Goal: Task Accomplishment & Management: Manage account settings

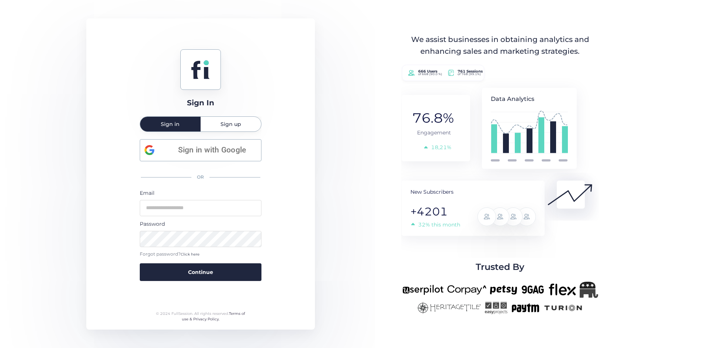
type input "**********"
click at [235, 271] on button "Continue" at bounding box center [201, 273] width 122 height 18
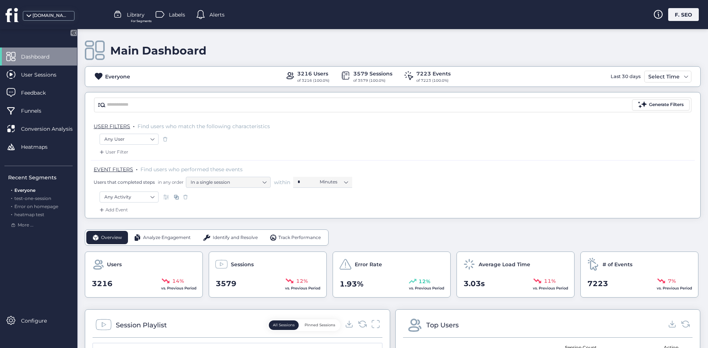
click at [690, 10] on div "F. SEO" at bounding box center [683, 14] width 31 height 13
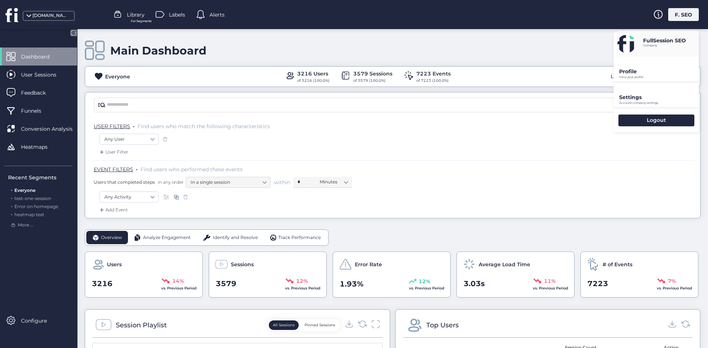
click at [656, 93] on div "Settings Account company settings" at bounding box center [655, 95] width 85 height 25
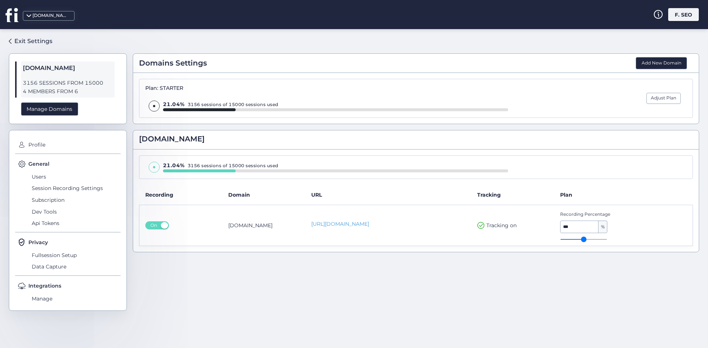
click at [675, 11] on div "F. SEO" at bounding box center [683, 14] width 31 height 13
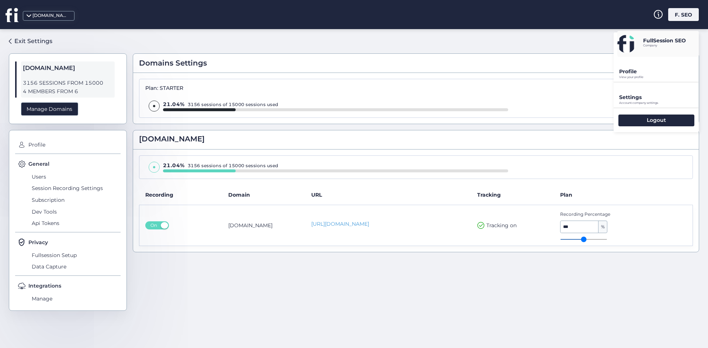
click at [655, 66] on div "Profile View your profile" at bounding box center [655, 69] width 85 height 25
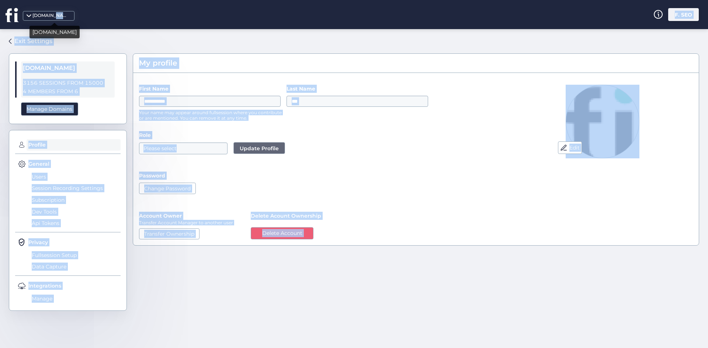
drag, startPoint x: 53, startPoint y: 14, endPoint x: 32, endPoint y: 31, distance: 26.7
click at [32, 31] on body "**********" at bounding box center [354, 174] width 708 height 348
click at [28, 40] on div "Exit Settings" at bounding box center [33, 40] width 38 height 9
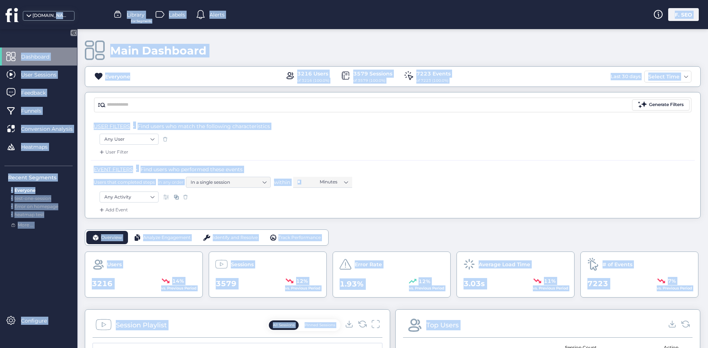
click at [304, 93] on div "Generate Filters" at bounding box center [392, 105] width 615 height 25
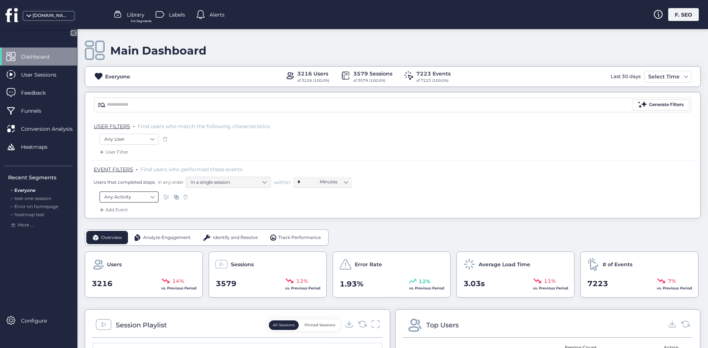
click at [134, 198] on nz-select-item "Any Activity" at bounding box center [128, 197] width 49 height 11
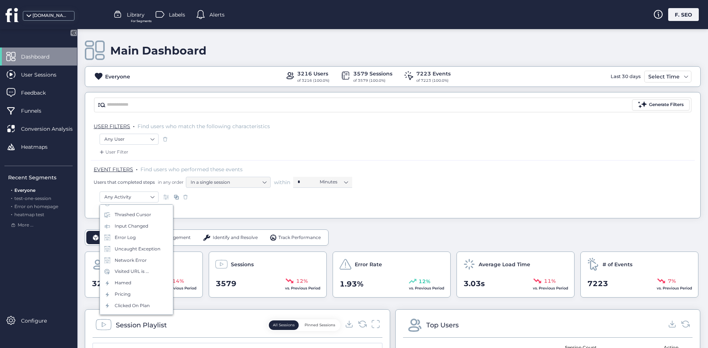
scroll to position [107, 0]
click at [128, 251] on div "Hamed" at bounding box center [136, 246] width 73 height 11
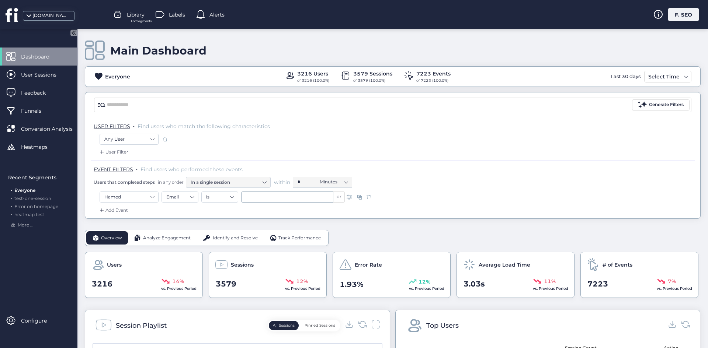
click at [370, 199] on span at bounding box center [368, 196] width 7 height 7
click at [133, 20] on span "For Segments" at bounding box center [141, 21] width 21 height 5
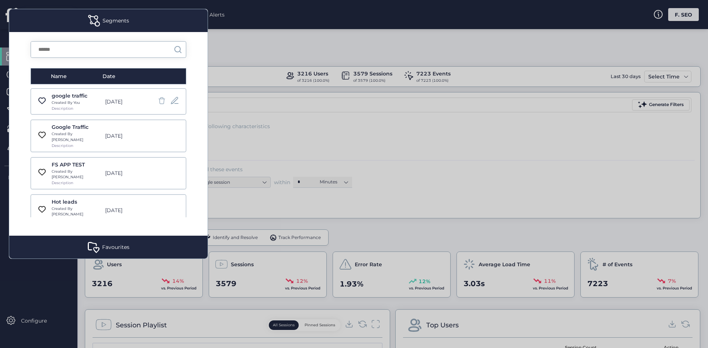
drag, startPoint x: 343, startPoint y: 47, endPoint x: 354, endPoint y: 47, distance: 10.3
click at [343, 47] on div at bounding box center [354, 174] width 708 height 348
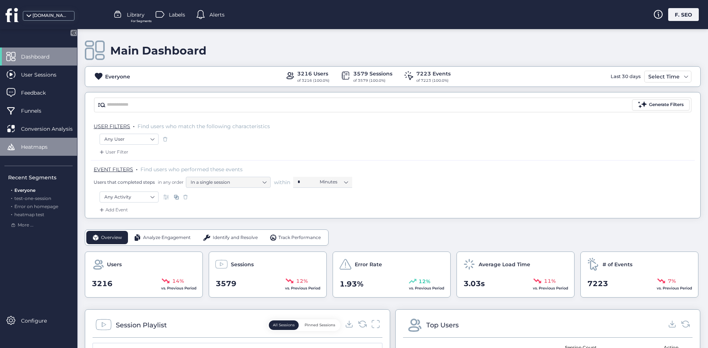
click at [42, 147] on span "Heatmaps" at bounding box center [40, 147] width 38 height 8
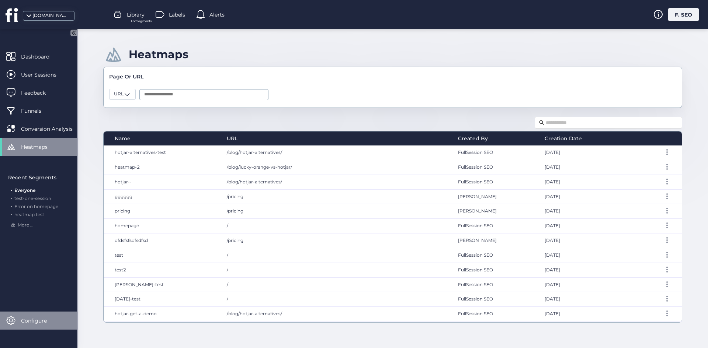
drag, startPoint x: 60, startPoint y: 291, endPoint x: 37, endPoint y: 313, distance: 32.3
click at [57, 297] on div "Dashboard User Sessions Feedback Funnels Conversion Analysis Heatmaps Recent Se…" at bounding box center [38, 189] width 77 height 282
click at [39, 317] on div "Configure" at bounding box center [38, 321] width 77 height 18
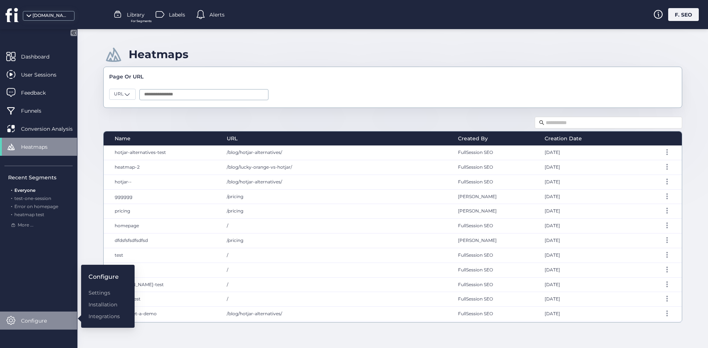
click at [36, 315] on div "Configure" at bounding box center [38, 321] width 77 height 18
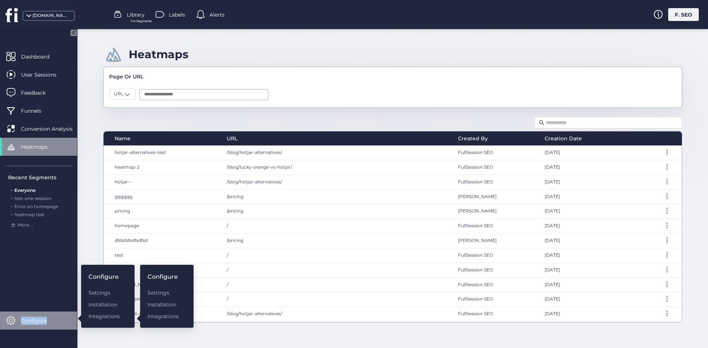
click at [36, 315] on div "Configure" at bounding box center [38, 321] width 77 height 18
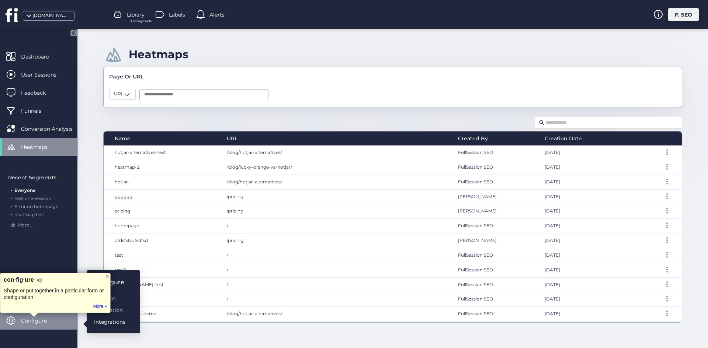
click at [118, 321] on div "Integrations" at bounding box center [109, 322] width 31 height 8
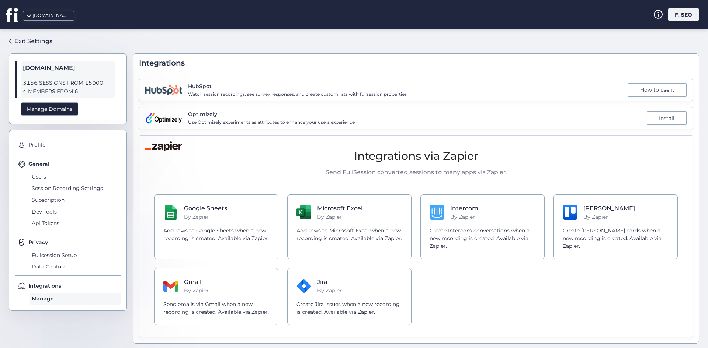
scroll to position [1, 0]
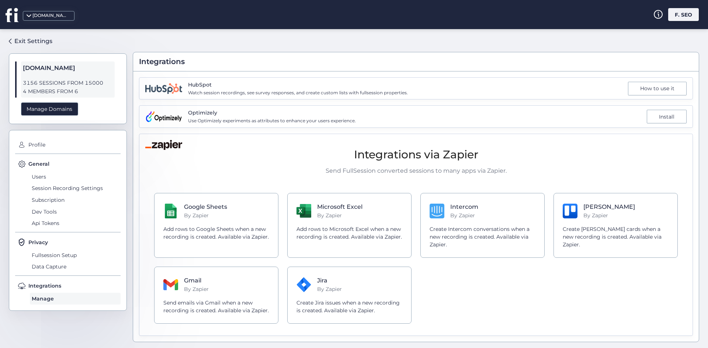
click at [196, 174] on p "Send FullSession converted sessions to many apps via Zapier." at bounding box center [415, 170] width 523 height 9
click at [210, 216] on p "By Zapier" at bounding box center [205, 216] width 43 height 8
click at [359, 205] on h4 "Microsoft Excel" at bounding box center [340, 206] width 46 height 9
click at [230, 120] on span "Use Optimizely experiments as attributes to enhance your users experience." at bounding box center [272, 121] width 168 height 7
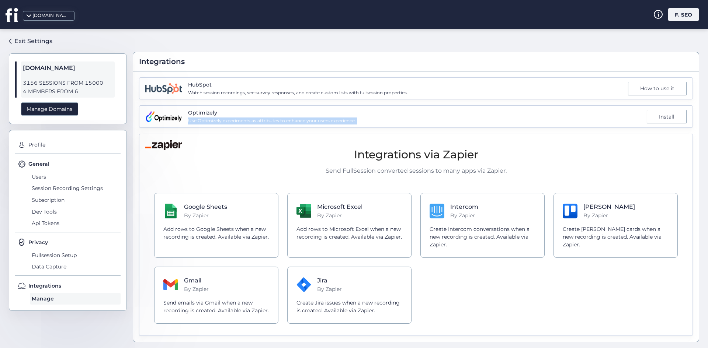
click at [230, 120] on span "Use Optimizely experiments as attributes to enhance your users experience." at bounding box center [272, 121] width 168 height 7
click at [246, 123] on span "Use Optimizely experiments as attributes to enhance your users experience." at bounding box center [272, 121] width 168 height 7
click at [248, 123] on span "Use Optimizely experiments as attributes to enhance your users experience." at bounding box center [272, 121] width 168 height 7
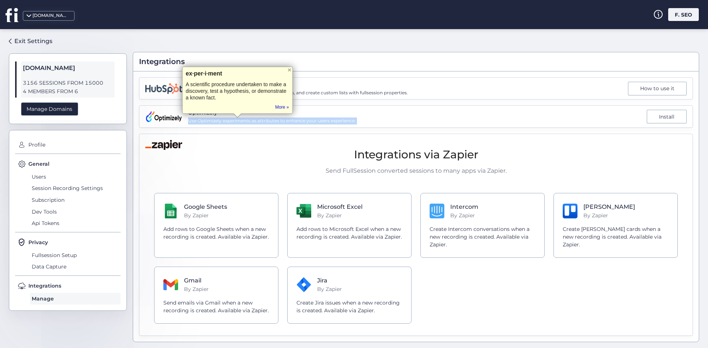
click at [248, 123] on span "Use Optimizely experiments as attributes to enhance your users experience." at bounding box center [272, 121] width 168 height 7
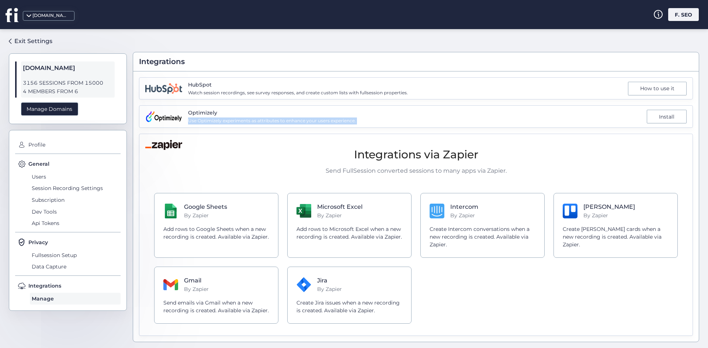
click at [355, 124] on span "Use Optimizely experiments as attributes to enhance your users experience." at bounding box center [272, 121] width 168 height 7
click at [672, 117] on div "Install" at bounding box center [666, 117] width 40 height 14
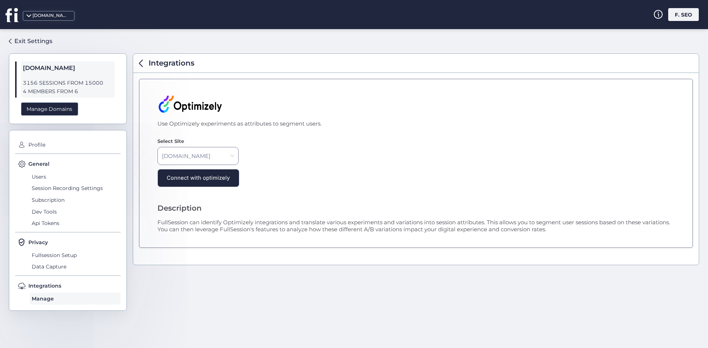
click at [199, 151] on nz-select-item "[DOMAIN_NAME]" at bounding box center [198, 156] width 72 height 11
click at [199, 127] on span "Use Optimizely experiments as attributes to segment users." at bounding box center [413, 124] width 513 height 7
drag, startPoint x: 199, startPoint y: 127, endPoint x: 194, endPoint y: 104, distance: 23.3
click at [199, 122] on span "Use Optimizely experiments as attributes to segment users." at bounding box center [413, 124] width 513 height 7
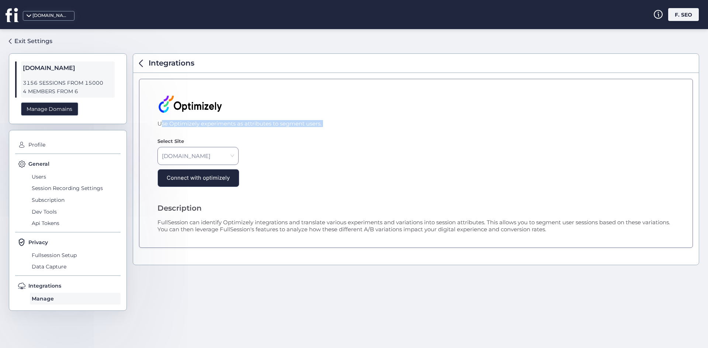
click at [194, 103] on img at bounding box center [189, 104] width 65 height 19
click at [223, 135] on div "Use Optimizely experiments as attributes to segment users. Select Site fullsess…" at bounding box center [416, 163] width 554 height 169
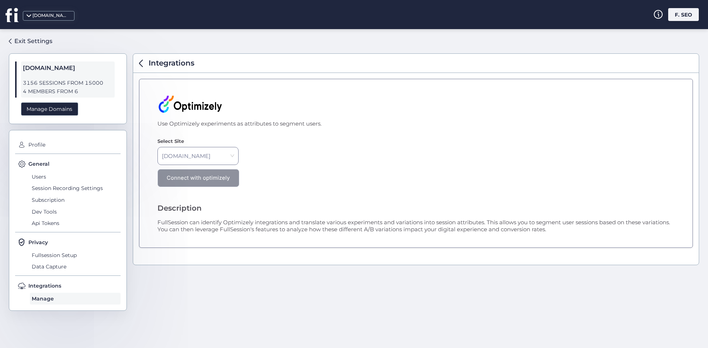
click at [188, 184] on button "Connect with optimizely" at bounding box center [198, 178] width 82 height 18
click at [228, 124] on span "Use Optimizely experiments as attributes to segment users." at bounding box center [413, 124] width 513 height 7
click at [227, 124] on span "Use Optimizely experiments as attributes to segment users." at bounding box center [413, 124] width 513 height 7
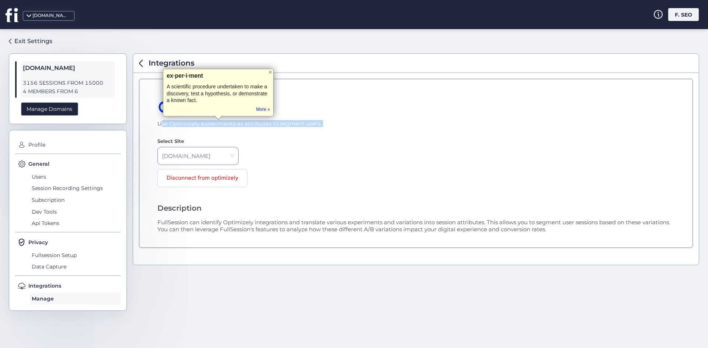
click at [227, 124] on span "Use Optimizely experiments as attributes to segment users." at bounding box center [413, 124] width 513 height 7
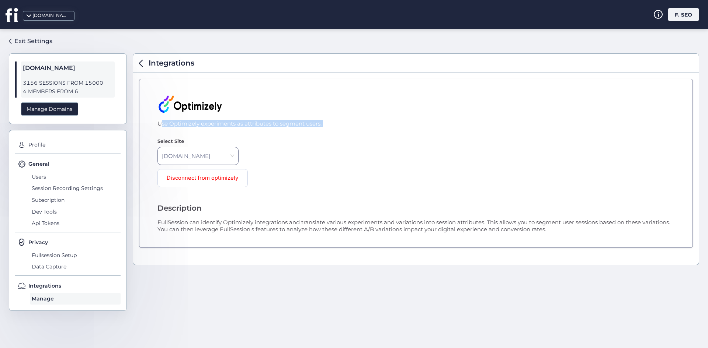
click at [227, 124] on span "Use Optimizely experiments as attributes to segment users." at bounding box center [413, 124] width 513 height 7
click at [327, 186] on div "Disconnect from optimizely" at bounding box center [413, 178] width 513 height 18
click at [192, 109] on img at bounding box center [189, 104] width 65 height 19
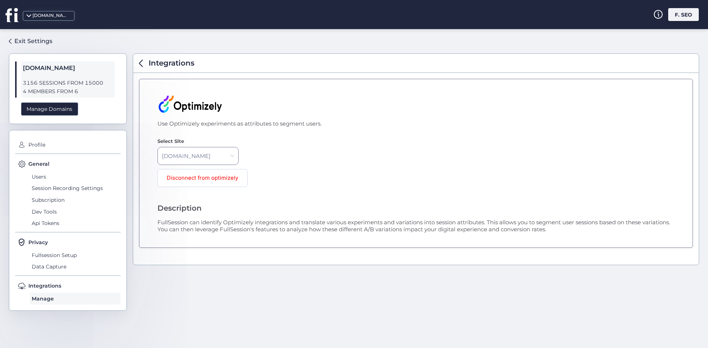
click at [130, 61] on div "Exit Settings fullsession.io 3156 SESSIONS FROM 15000 4 MEMBERS FROM 6 Manage D…" at bounding box center [354, 188] width 708 height 319
click at [140, 61] on span at bounding box center [141, 63] width 4 height 7
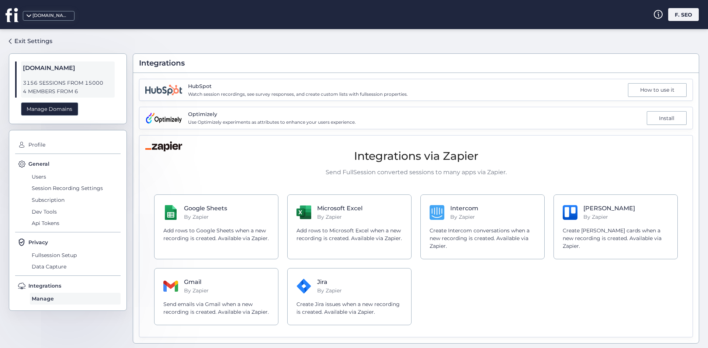
click at [226, 122] on span "Use Optimizely experiments as attributes to enhance your users experience." at bounding box center [272, 122] width 168 height 7
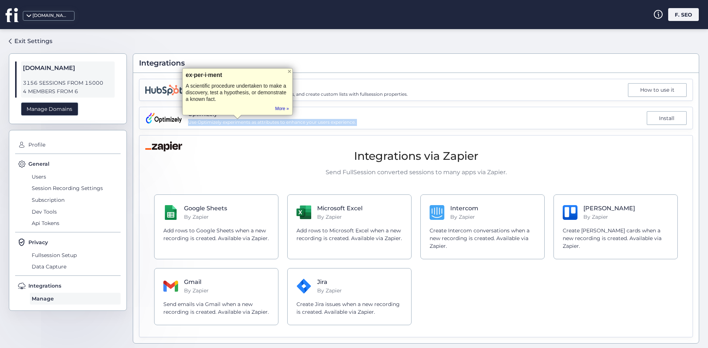
click at [226, 122] on span "Use Optimizely experiments as attributes to enhance your users experience." at bounding box center [272, 122] width 168 height 7
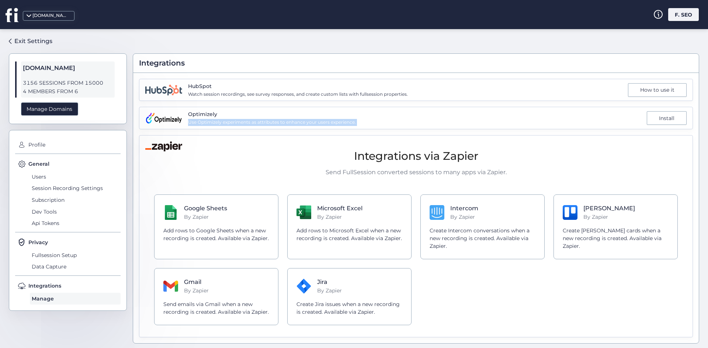
copy span "Use Optimizely experiments as attributes to enhance your users experience."
click at [660, 118] on div "Install" at bounding box center [666, 118] width 40 height 14
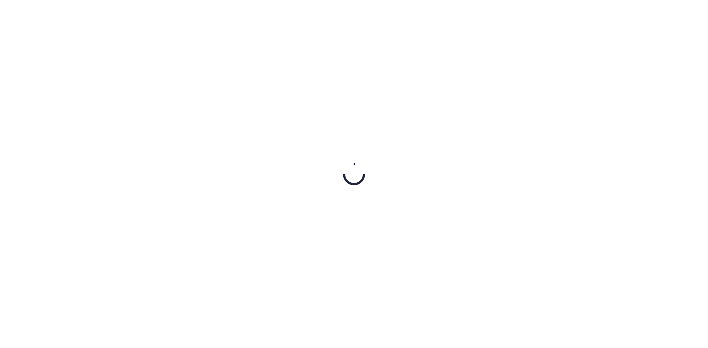
click at [138, 64] on div at bounding box center [354, 174] width 708 height 348
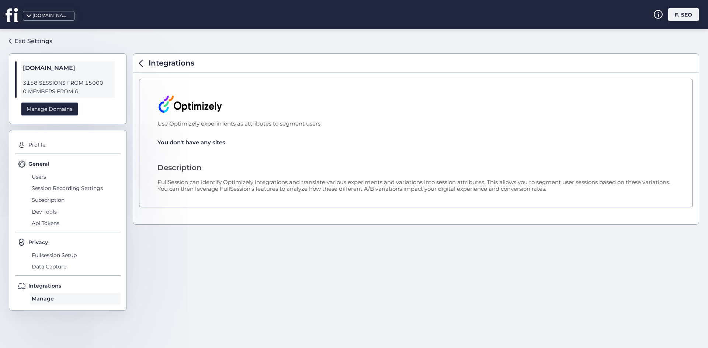
click at [138, 64] on div "Integrations" at bounding box center [415, 63] width 565 height 19
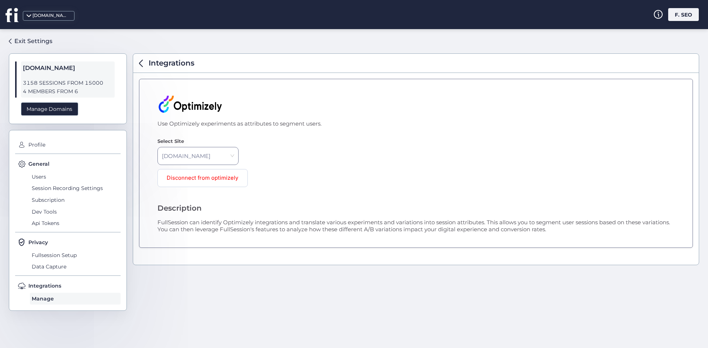
click at [140, 64] on span at bounding box center [141, 63] width 4 height 7
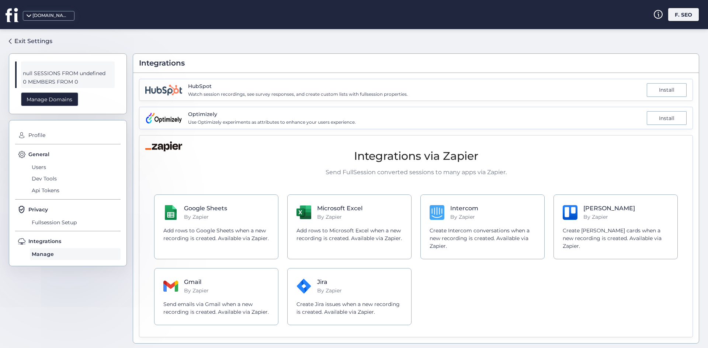
click at [647, 118] on div "Install" at bounding box center [666, 118] width 40 height 14
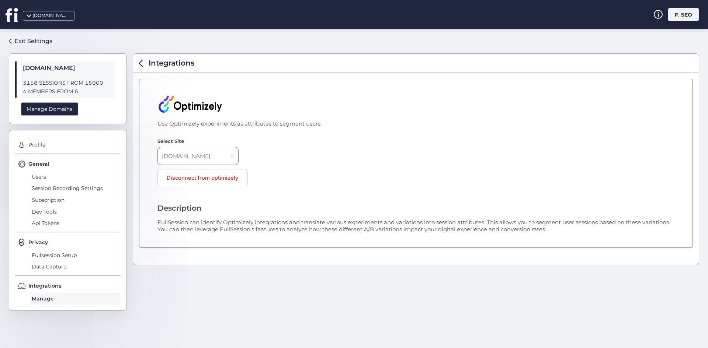
click at [140, 65] on span at bounding box center [141, 63] width 4 height 7
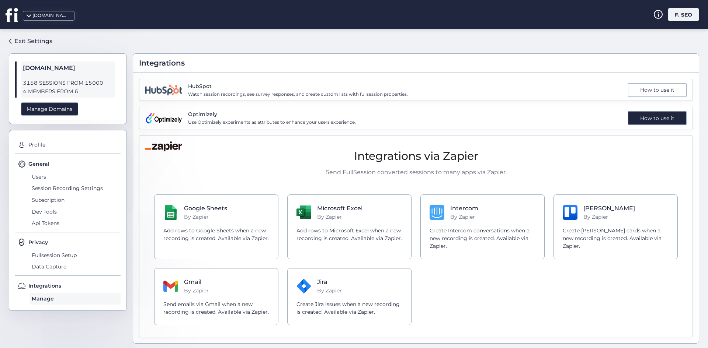
click at [645, 114] on div "How to use it" at bounding box center [657, 118] width 59 height 14
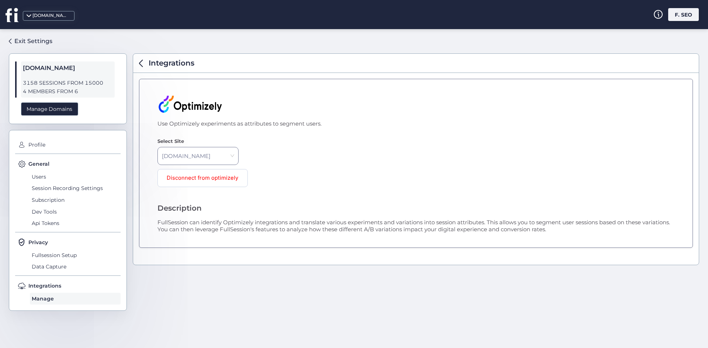
click at [136, 64] on div "Integrations" at bounding box center [415, 63] width 565 height 19
drag, startPoint x: 138, startPoint y: 63, endPoint x: 142, endPoint y: 62, distance: 4.5
click at [139, 63] on div "Integrations" at bounding box center [415, 63] width 565 height 19
click at [142, 62] on span at bounding box center [141, 63] width 4 height 7
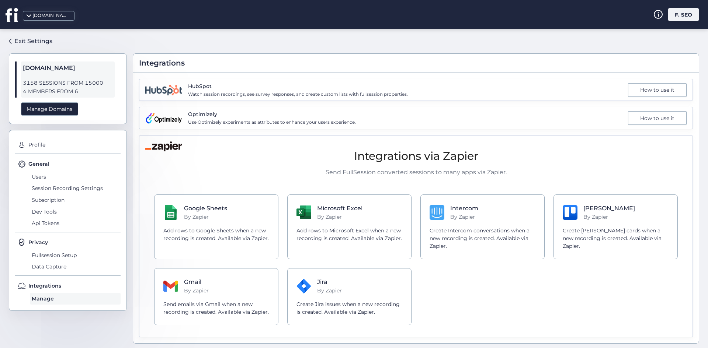
scroll to position [1, 0]
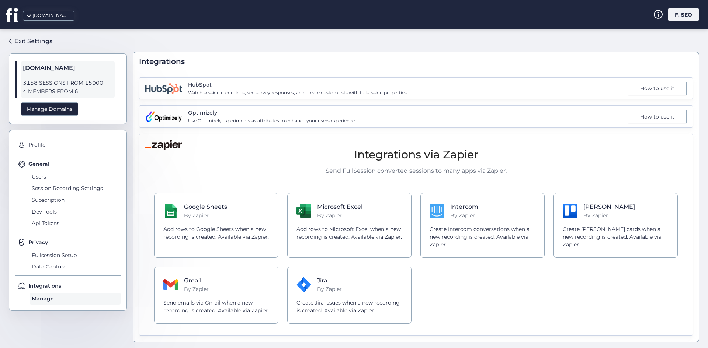
click at [265, 90] on span "Watch session recordings, see survey responses, and create custom lists with fu…" at bounding box center [298, 93] width 220 height 7
click at [668, 94] on div "How to use it" at bounding box center [657, 89] width 59 height 14
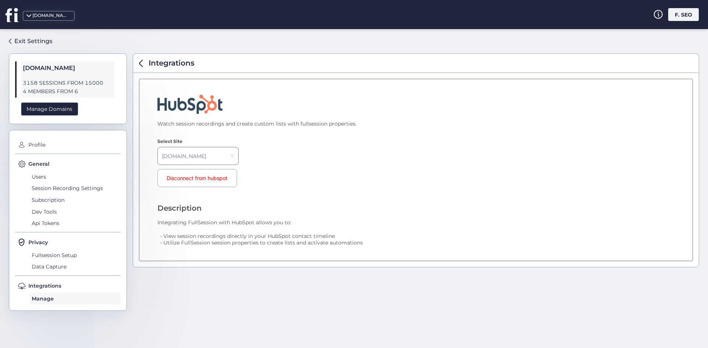
click at [223, 121] on span "Watch session recordings and create custom lists with fullsession properties." at bounding box center [413, 124] width 513 height 7
click at [154, 66] on span "Integrations" at bounding box center [172, 62] width 46 height 11
click at [140, 65] on div "Integrations" at bounding box center [415, 63] width 565 height 19
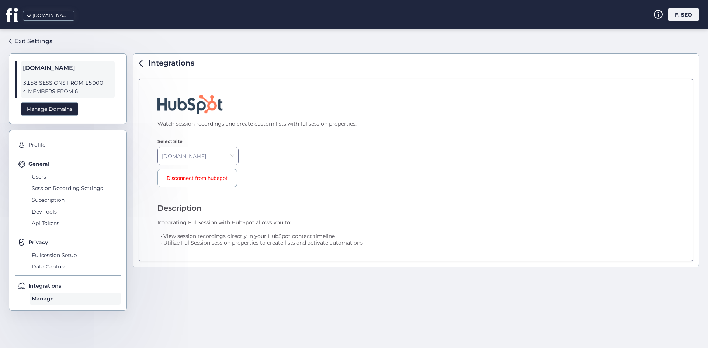
click at [140, 65] on span at bounding box center [141, 63] width 4 height 7
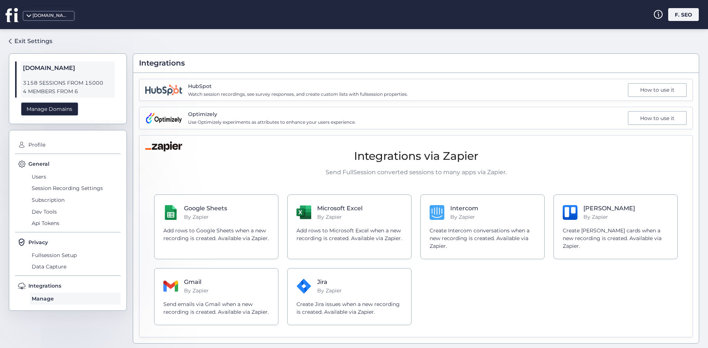
click at [140, 65] on span "Integrations" at bounding box center [162, 62] width 46 height 11
click at [179, 89] on img at bounding box center [163, 90] width 37 height 11
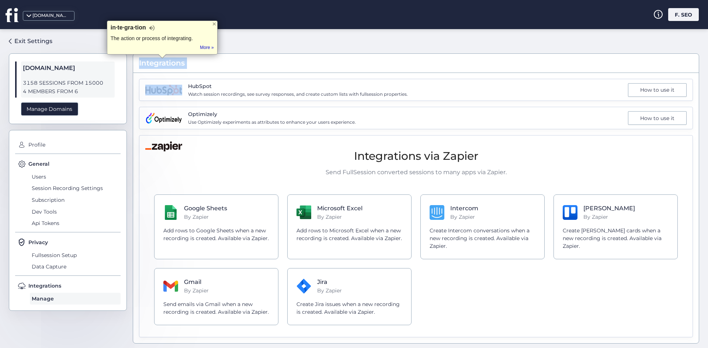
click at [179, 89] on img at bounding box center [163, 90] width 37 height 11
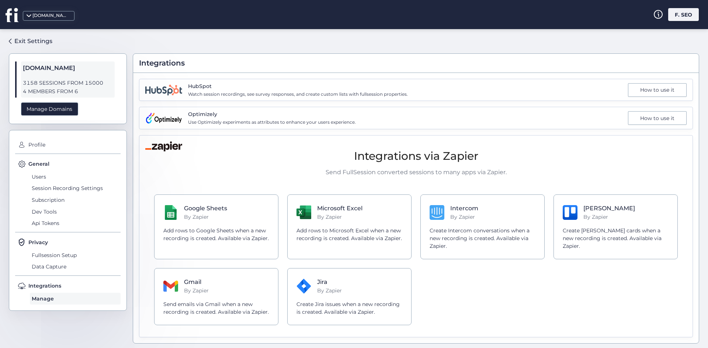
click at [219, 90] on span "HubSpot" at bounding box center [298, 86] width 220 height 8
click at [36, 44] on div "Exit Settings" at bounding box center [33, 40] width 38 height 9
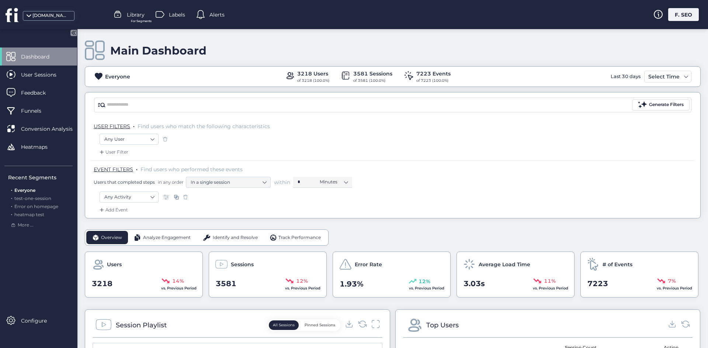
drag, startPoint x: 415, startPoint y: 44, endPoint x: 340, endPoint y: 37, distance: 75.9
click at [340, 37] on div "Main Dashboard Everyone 3218 Users of 3218 (100.0%) 3581 Sessions of 3581 (100.…" at bounding box center [392, 123] width 615 height 189
click at [653, 17] on icon at bounding box center [657, 14] width 9 height 9
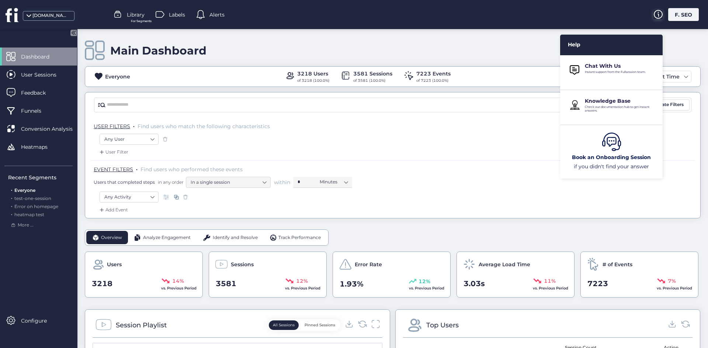
click at [654, 16] on icon at bounding box center [657, 14] width 9 height 9
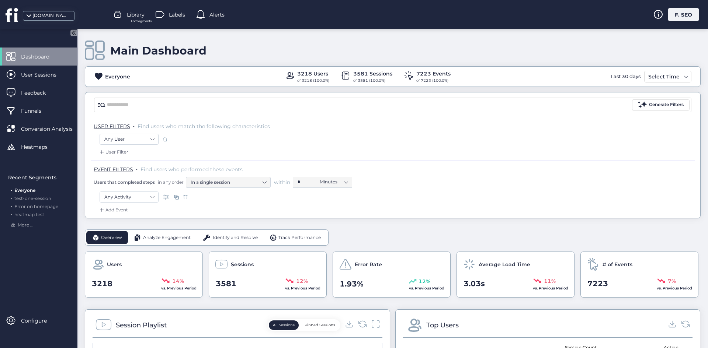
click at [680, 15] on div "F. SEO" at bounding box center [683, 14] width 31 height 13
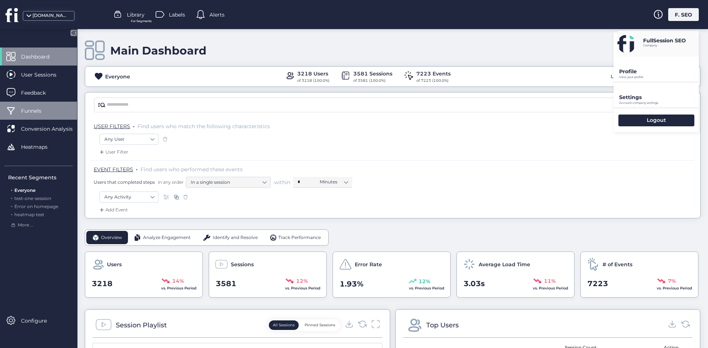
click at [24, 106] on div "Funnels" at bounding box center [38, 111] width 77 height 18
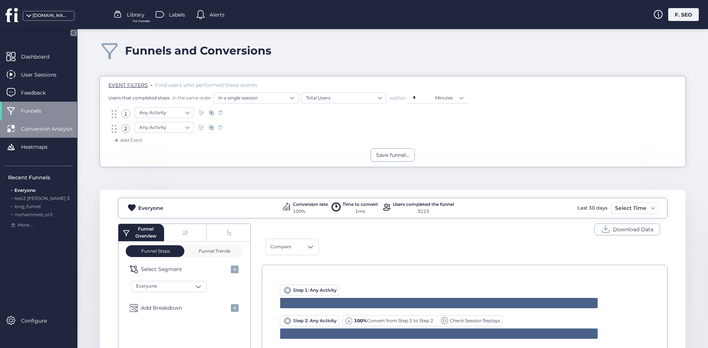
click at [20, 132] on div "Conversion Analysis" at bounding box center [38, 129] width 77 height 18
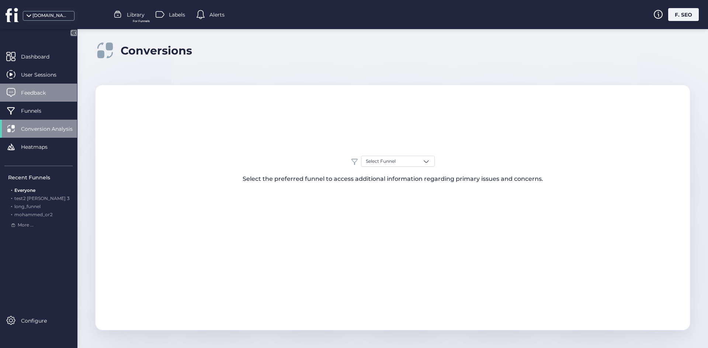
click at [34, 97] on div "Feedback" at bounding box center [38, 93] width 77 height 18
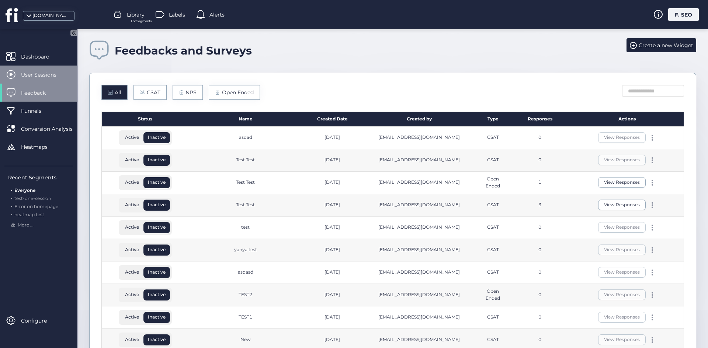
click at [36, 77] on span "User Sessions" at bounding box center [44, 75] width 46 height 8
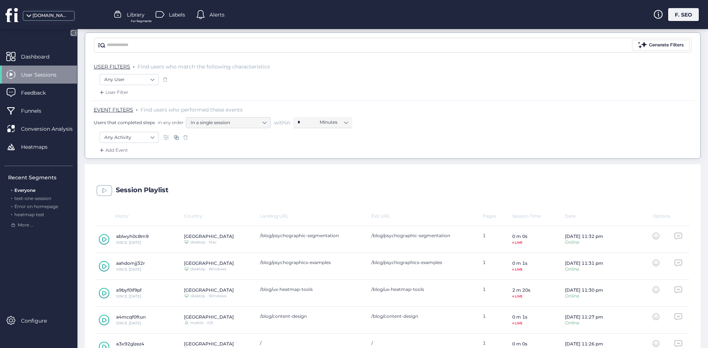
scroll to position [50, 0]
